Goal: Task Accomplishment & Management: Use online tool/utility

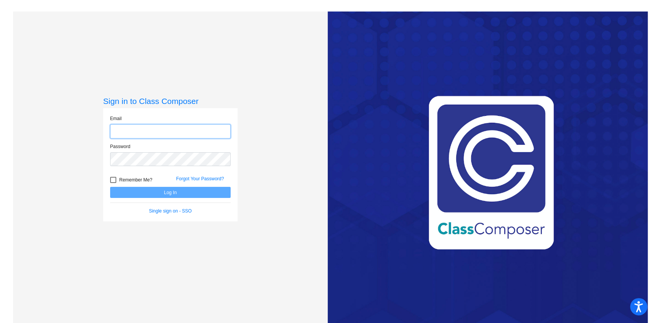
type input "[EMAIL_ADDRESS][DOMAIN_NAME]"
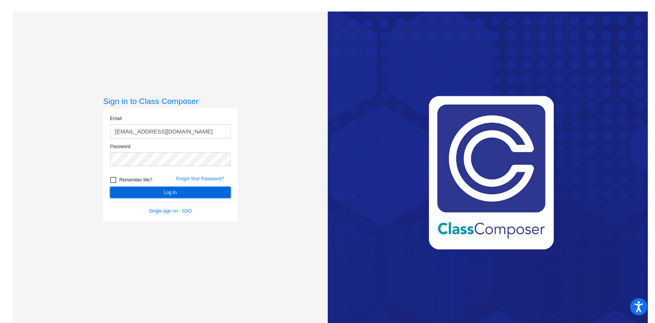
click at [150, 189] on button "Log In" at bounding box center [170, 192] width 120 height 11
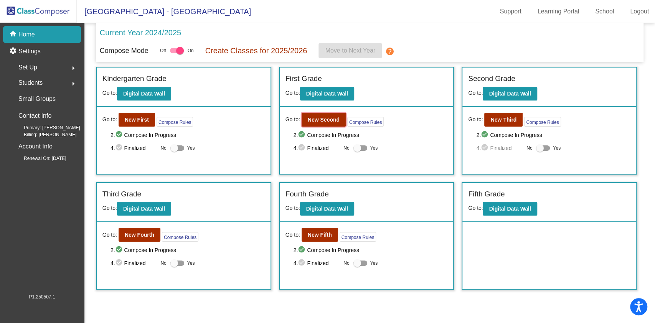
click at [324, 122] on b "New Second" at bounding box center [324, 120] width 32 height 6
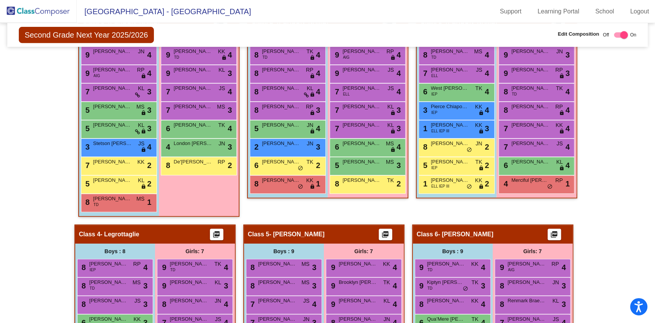
scroll to position [33, 0]
